Goal: Information Seeking & Learning: Understand process/instructions

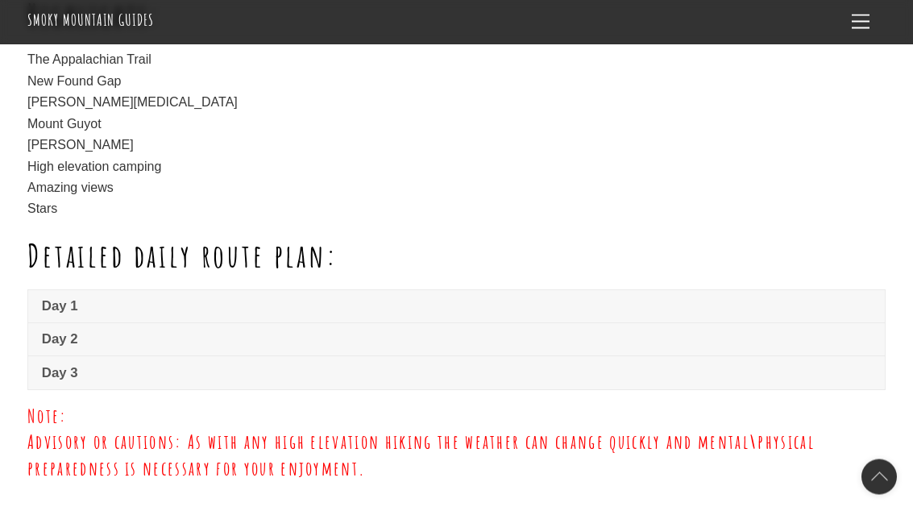
scroll to position [1062, 0]
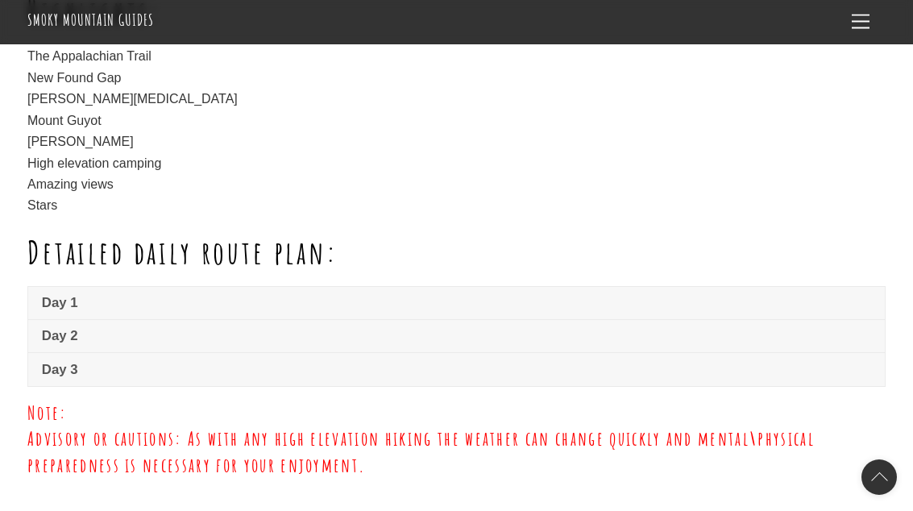
click at [42, 249] on div "Highlights: The Appalachian Trail New Found Gap [PERSON_NAME][MEDICAL_DATA] Mou…" at bounding box center [456, 140] width 858 height 293
click at [64, 293] on span "Day 1" at bounding box center [456, 302] width 829 height 19
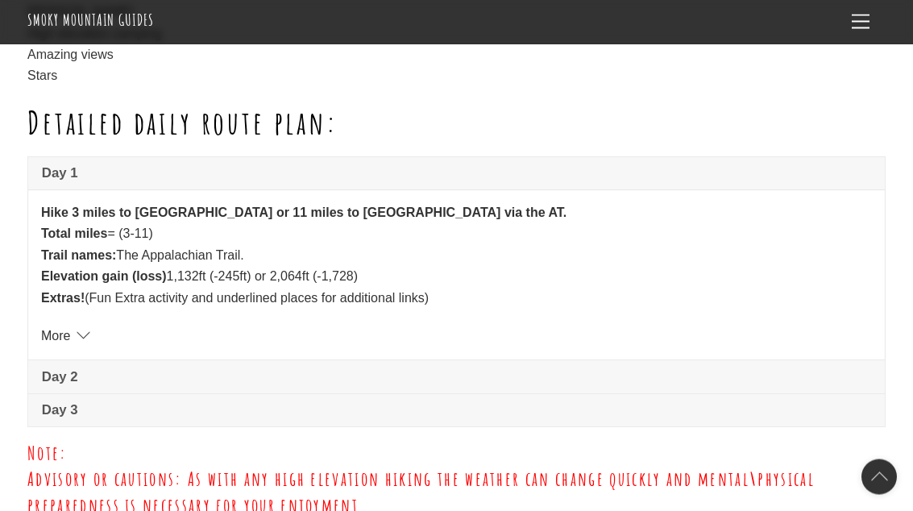
scroll to position [1192, 0]
click at [86, 329] on link "More" at bounding box center [63, 336] width 45 height 14
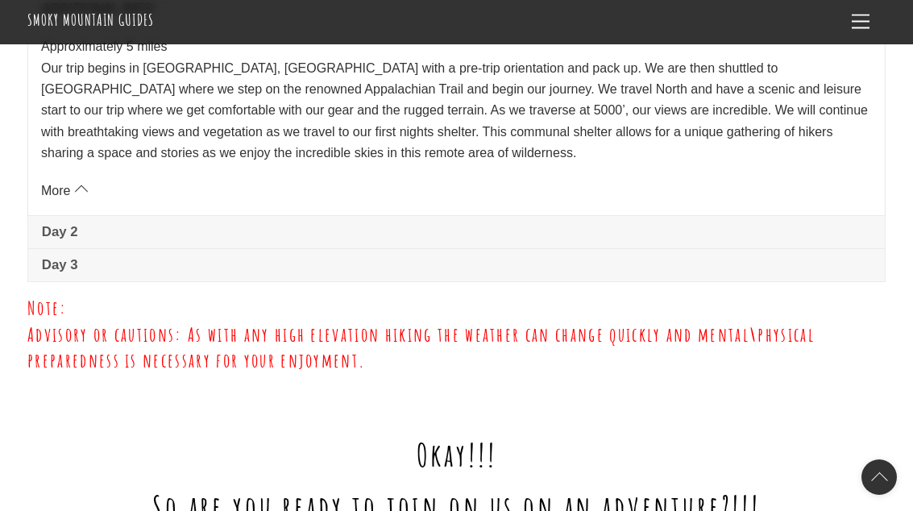
scroll to position [1518, 0]
click at [77, 223] on span "Day 2" at bounding box center [456, 232] width 829 height 19
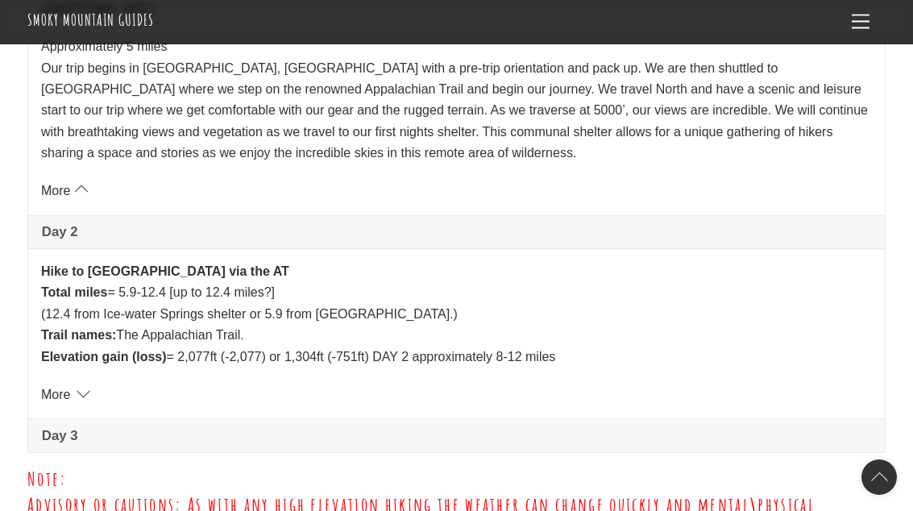
click at [85, 388] on link "More" at bounding box center [63, 395] width 45 height 14
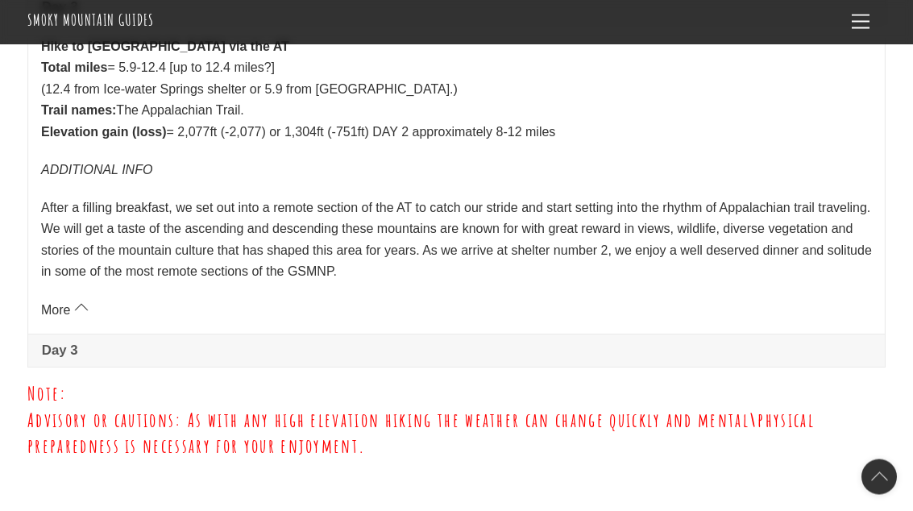
scroll to position [1747, 0]
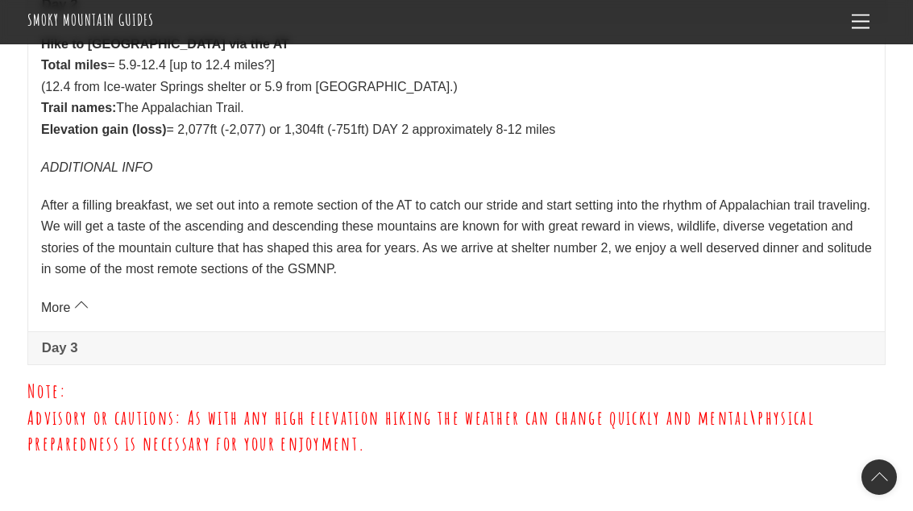
click at [80, 339] on span "Day 3" at bounding box center [456, 348] width 829 height 19
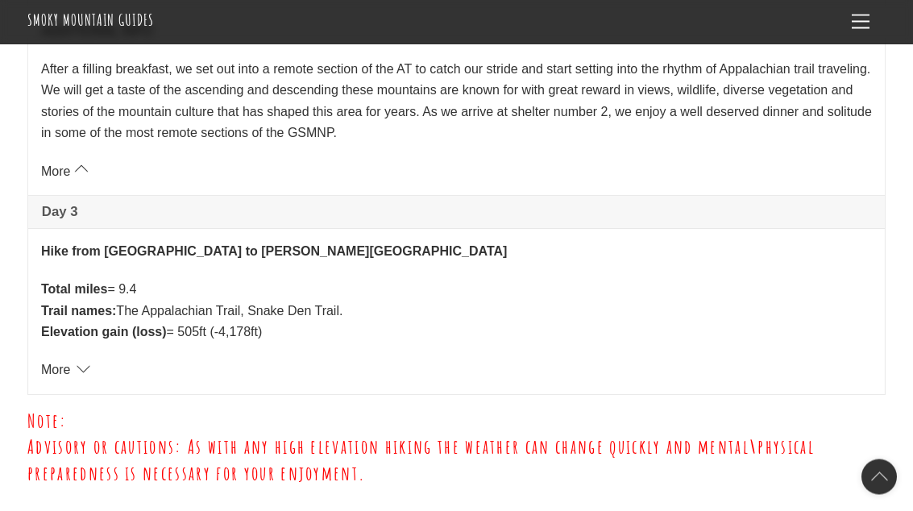
scroll to position [1887, 0]
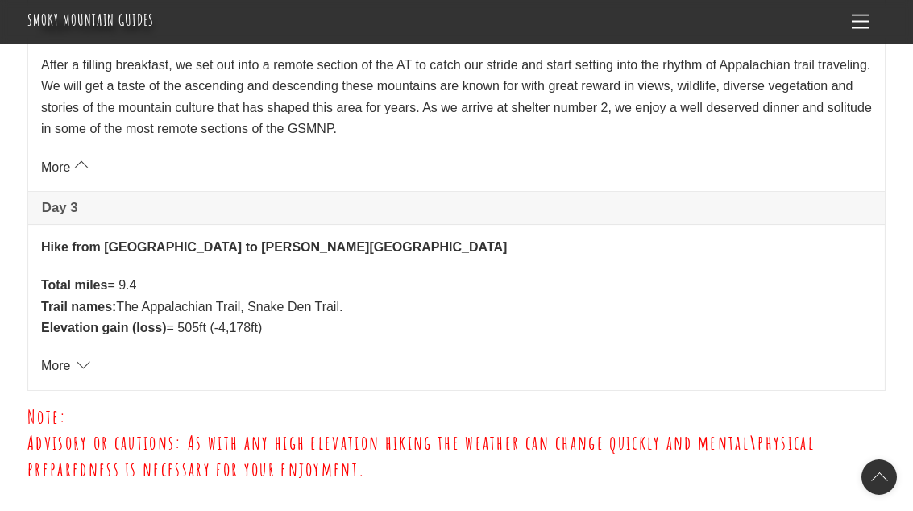
click at [82, 359] on link "More" at bounding box center [63, 366] width 45 height 14
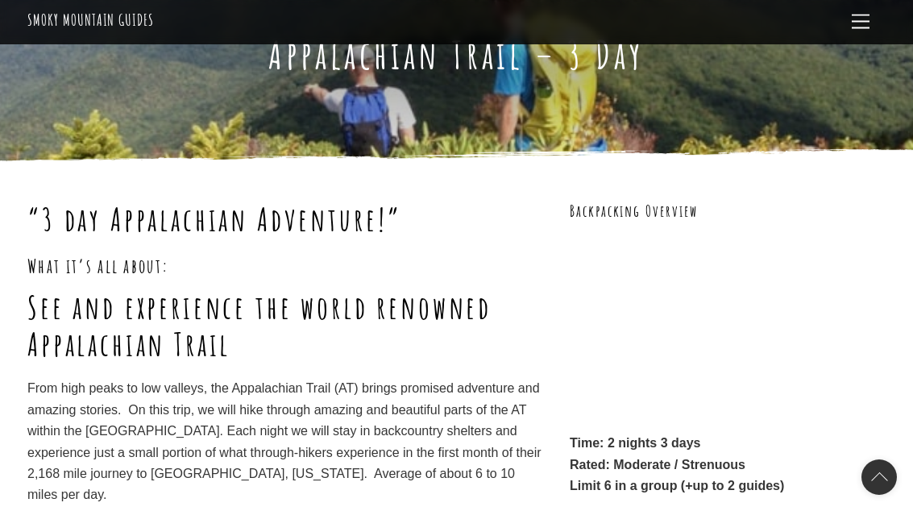
scroll to position [0, 0]
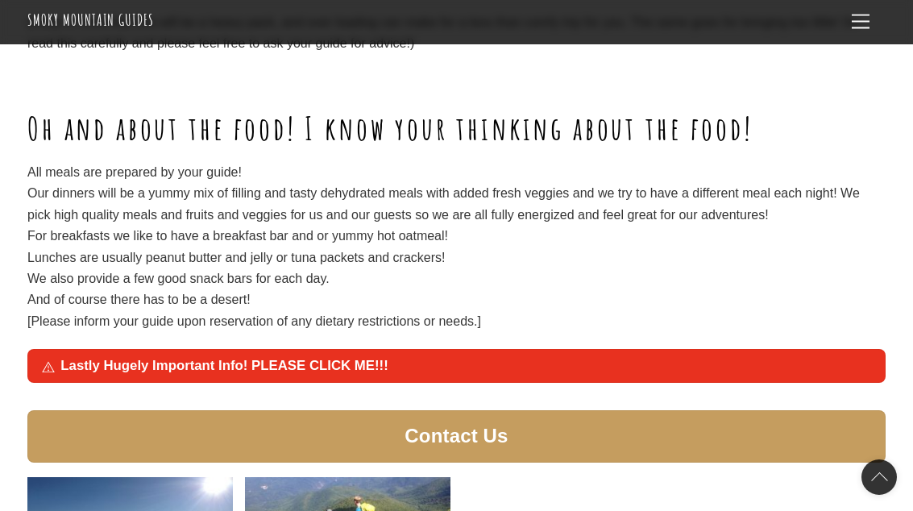
scroll to position [2004, 0]
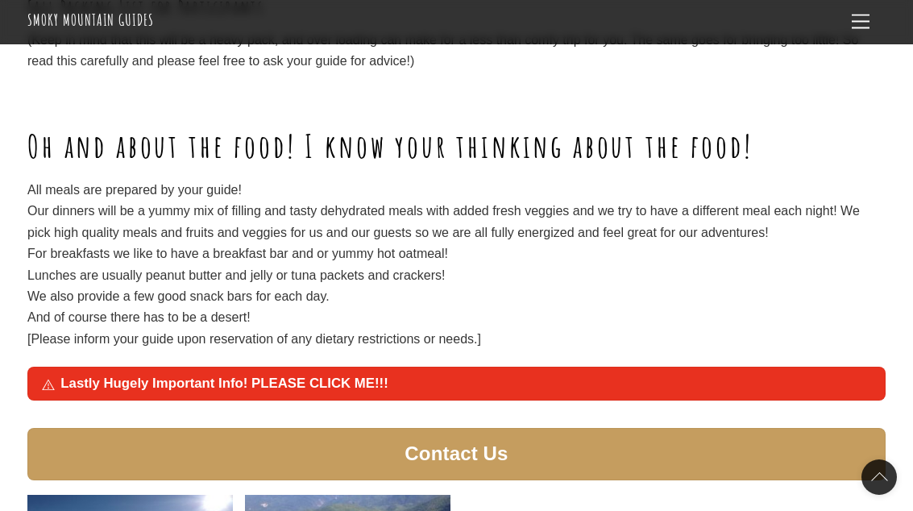
click at [377, 368] on link "Lastly Hugely Important Info! PLEASE CLICK ME!!!" at bounding box center [456, 384] width 857 height 32
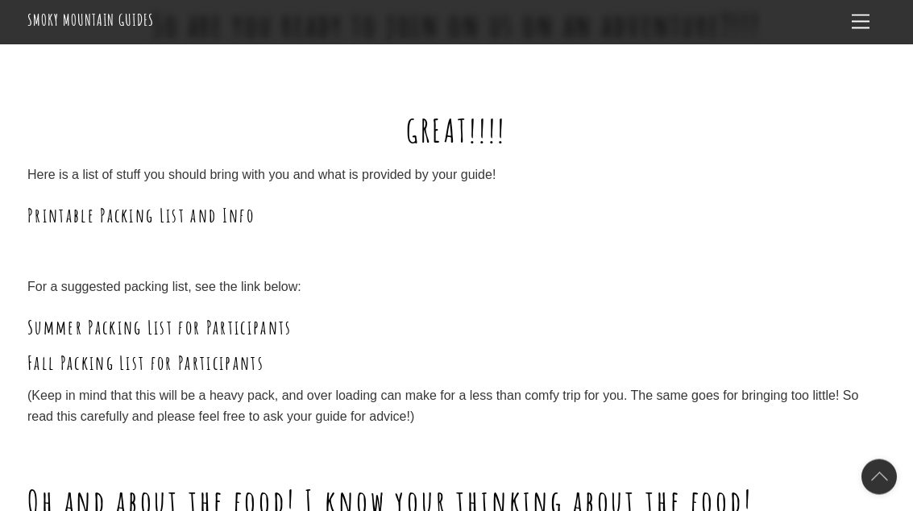
scroll to position [1648, 0]
click at [240, 351] on link "Fall Packing List for Participants" at bounding box center [145, 363] width 237 height 24
